Goal: Book appointment/travel/reservation

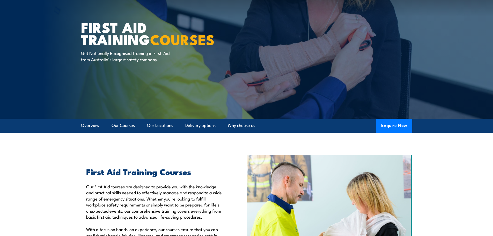
scroll to position [78, 0]
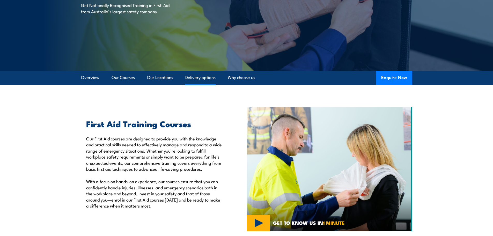
click at [196, 79] on link "Delivery options" at bounding box center [200, 78] width 30 height 14
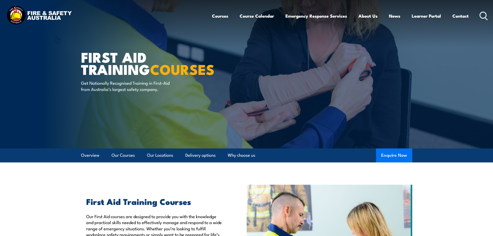
click at [385, 159] on button "Enquire Now" at bounding box center [394, 155] width 36 height 14
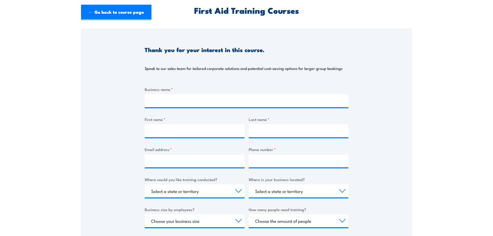
scroll to position [155, 0]
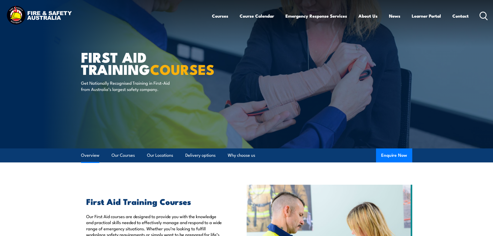
click at [86, 156] on link "Overview" at bounding box center [90, 155] width 18 height 14
click at [386, 154] on button "Enquire Now" at bounding box center [394, 155] width 36 height 14
